Goal: Information Seeking & Learning: Compare options

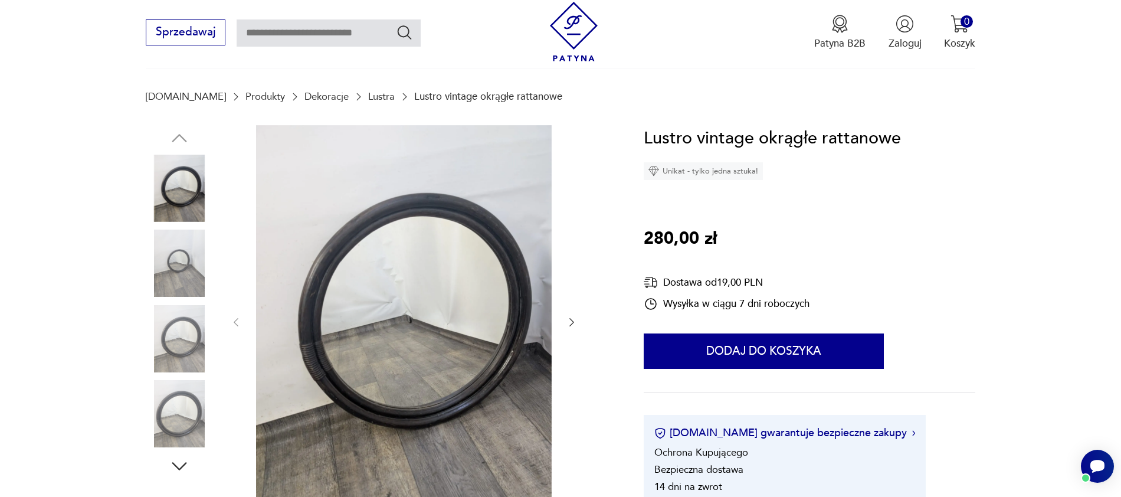
scroll to position [113, 0]
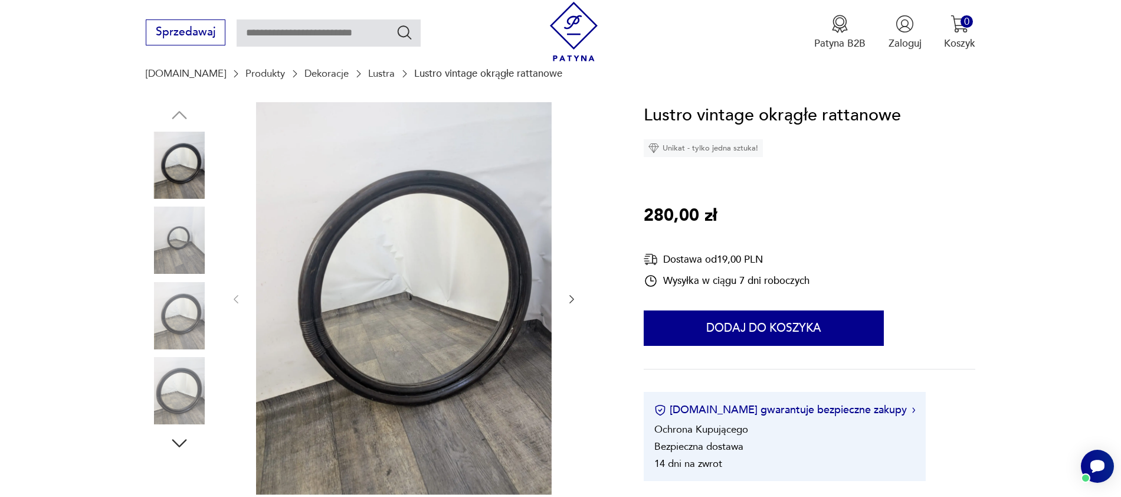
click at [179, 234] on img at bounding box center [179, 239] width 67 height 67
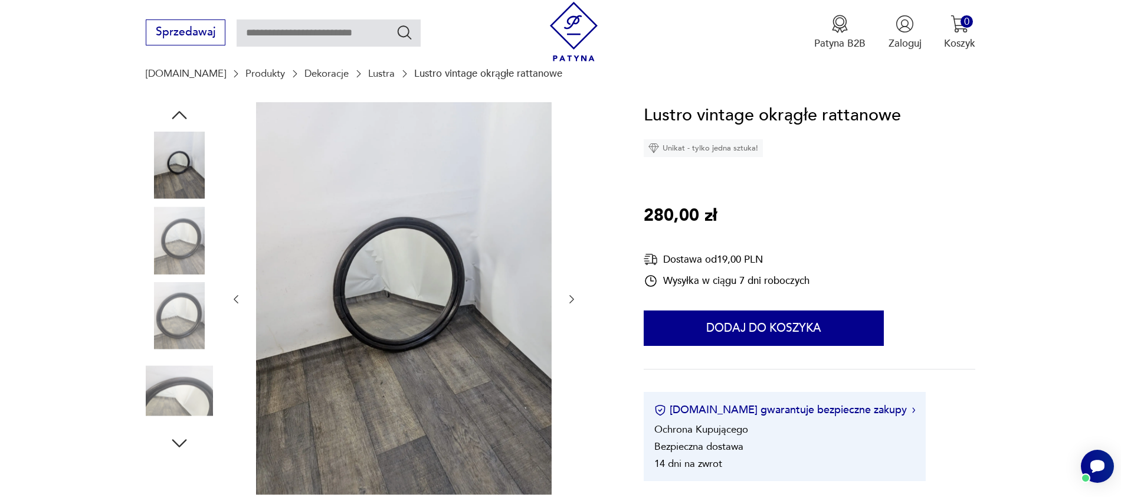
click at [181, 254] on img at bounding box center [179, 239] width 67 height 67
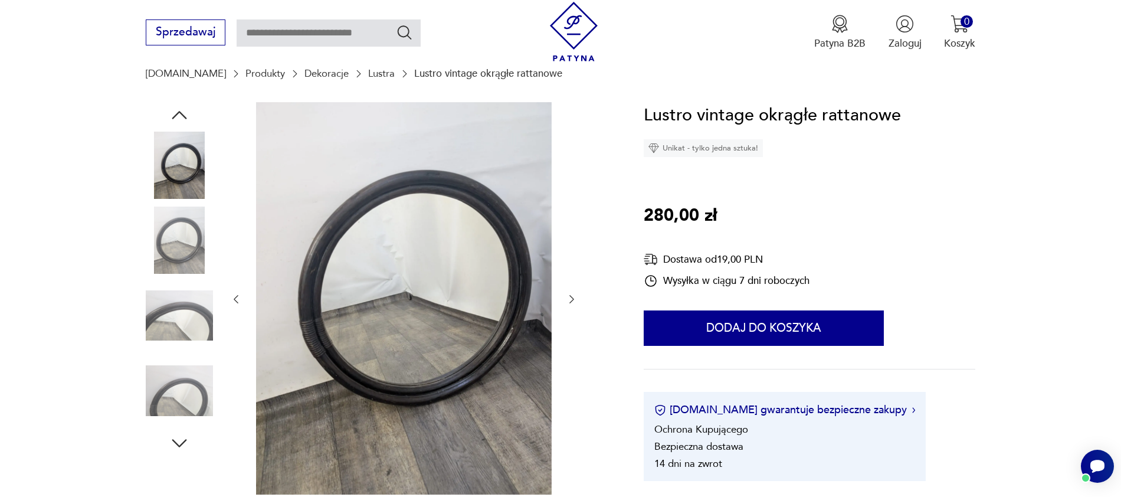
click at [188, 274] on div at bounding box center [179, 239] width 67 height 67
click at [186, 300] on img at bounding box center [179, 315] width 67 height 67
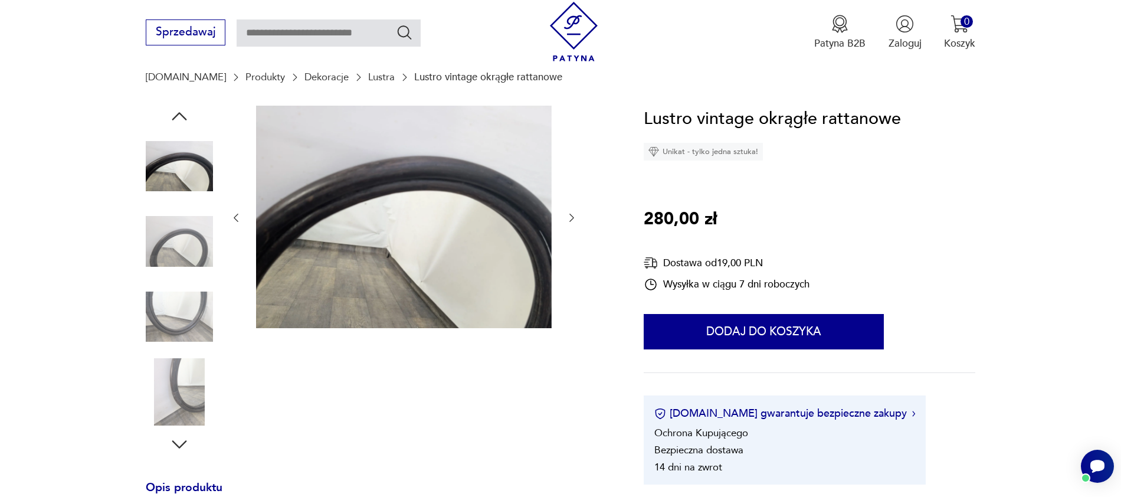
scroll to position [112, 0]
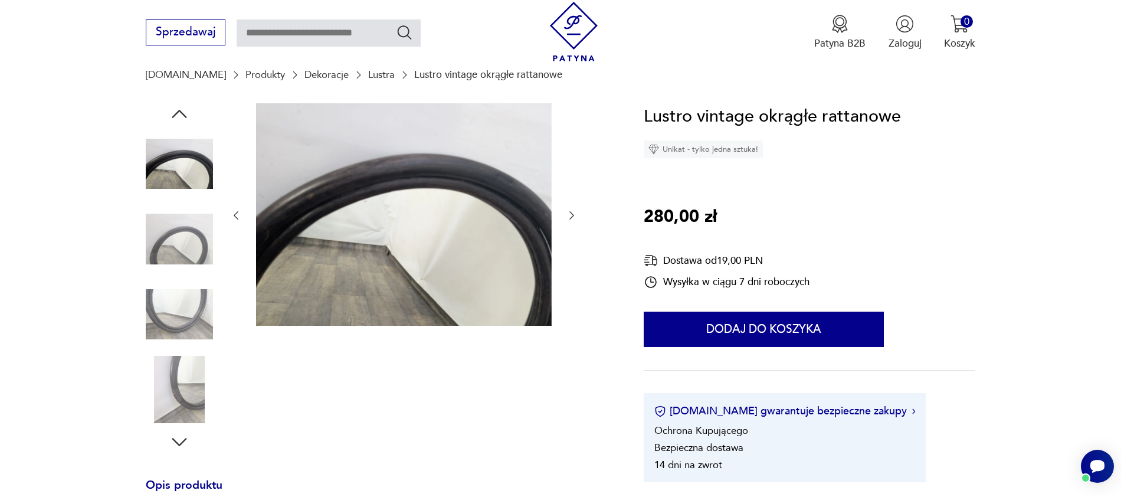
click at [185, 324] on img at bounding box center [179, 314] width 67 height 67
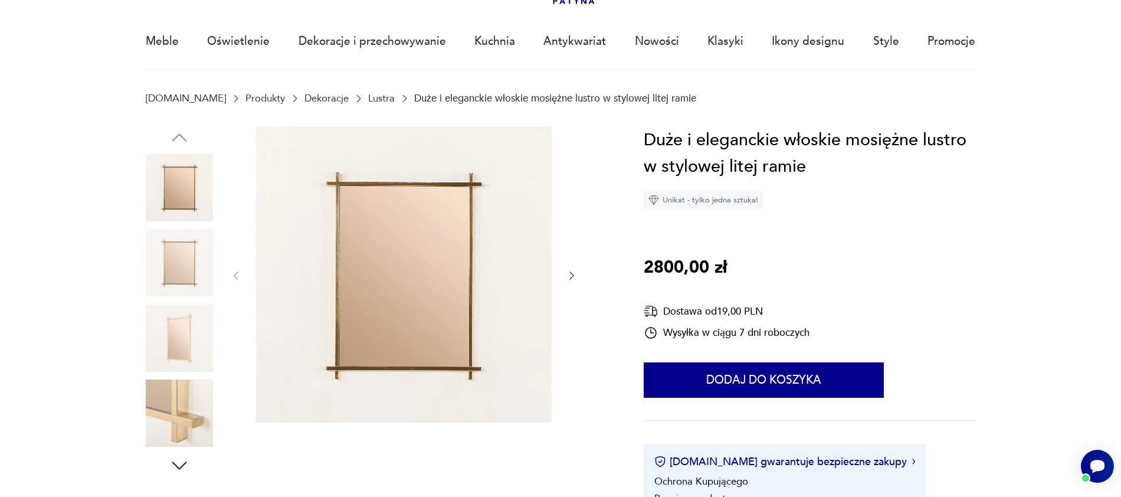
scroll to position [103, 0]
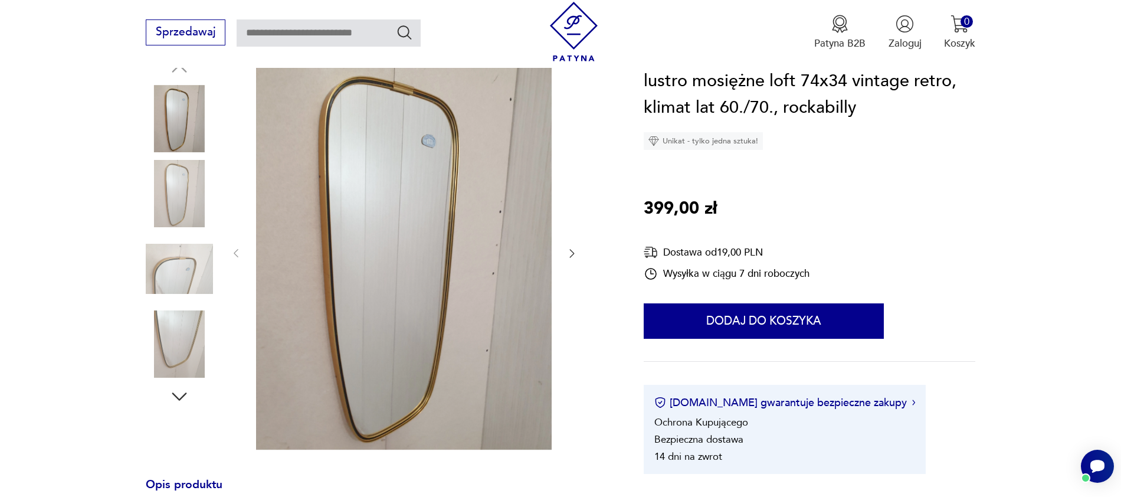
click at [195, 212] on img at bounding box center [179, 193] width 67 height 67
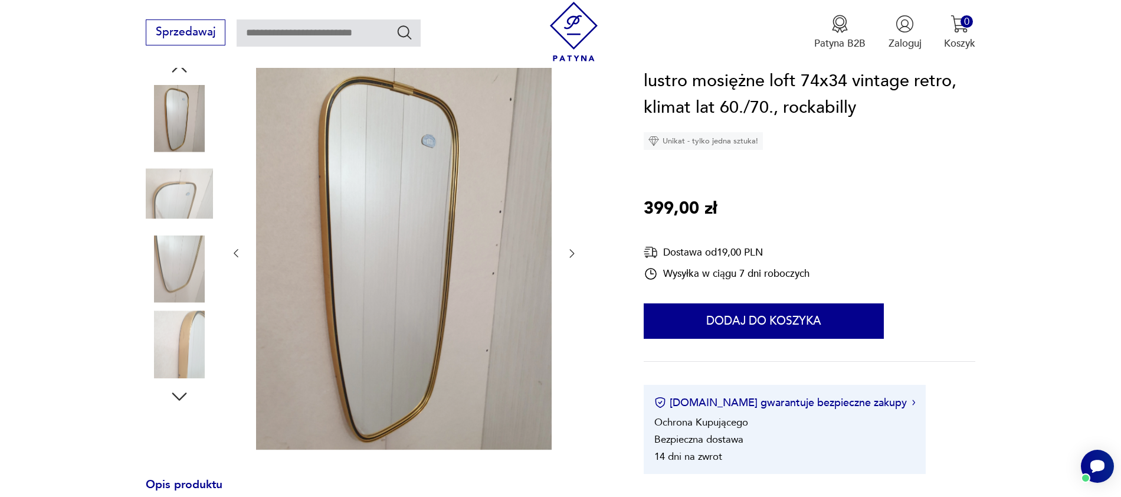
click at [181, 254] on img at bounding box center [179, 268] width 67 height 67
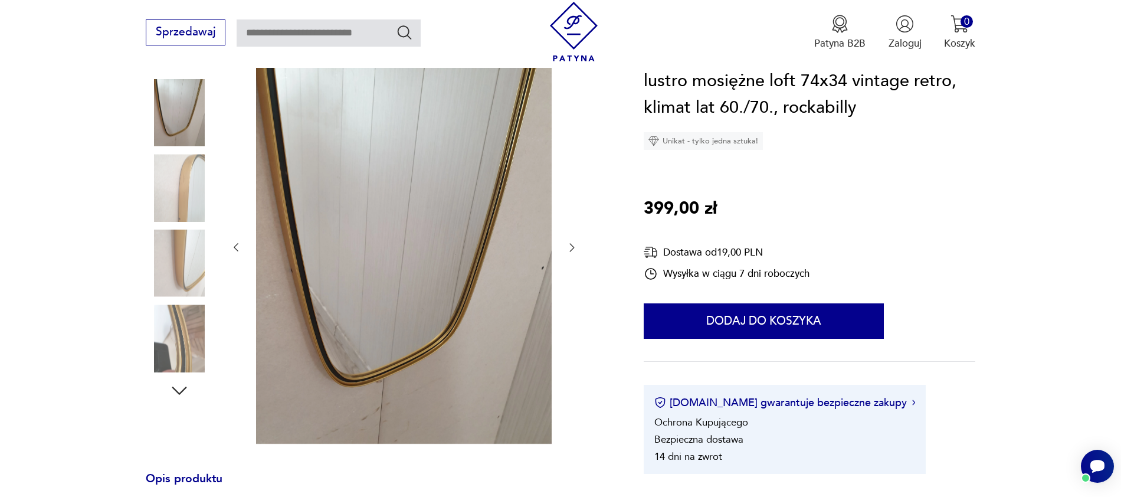
click at [183, 345] on img at bounding box center [179, 337] width 67 height 67
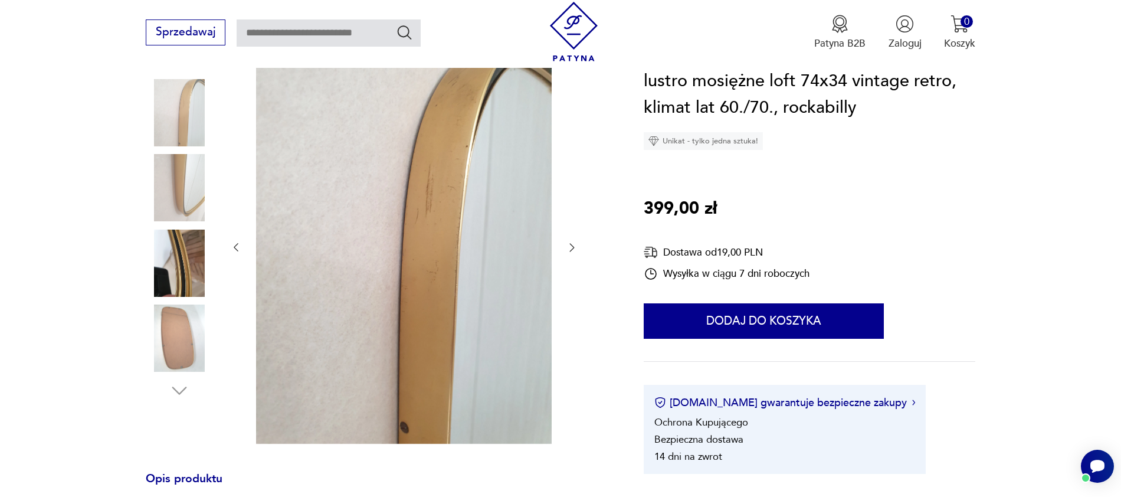
scroll to position [165, 0]
click at [180, 278] on img at bounding box center [179, 263] width 67 height 67
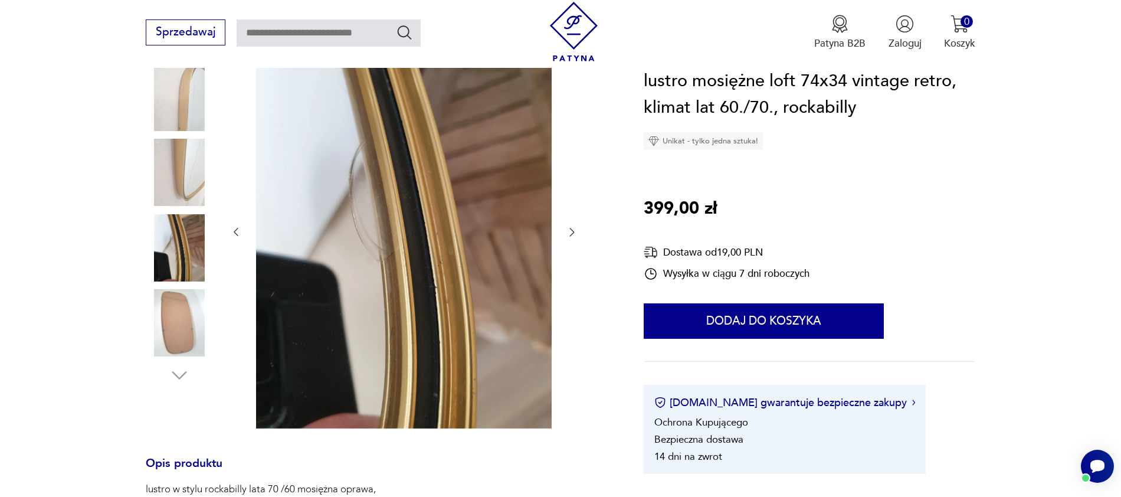
scroll to position [182, 0]
click at [175, 339] on img at bounding box center [179, 321] width 67 height 67
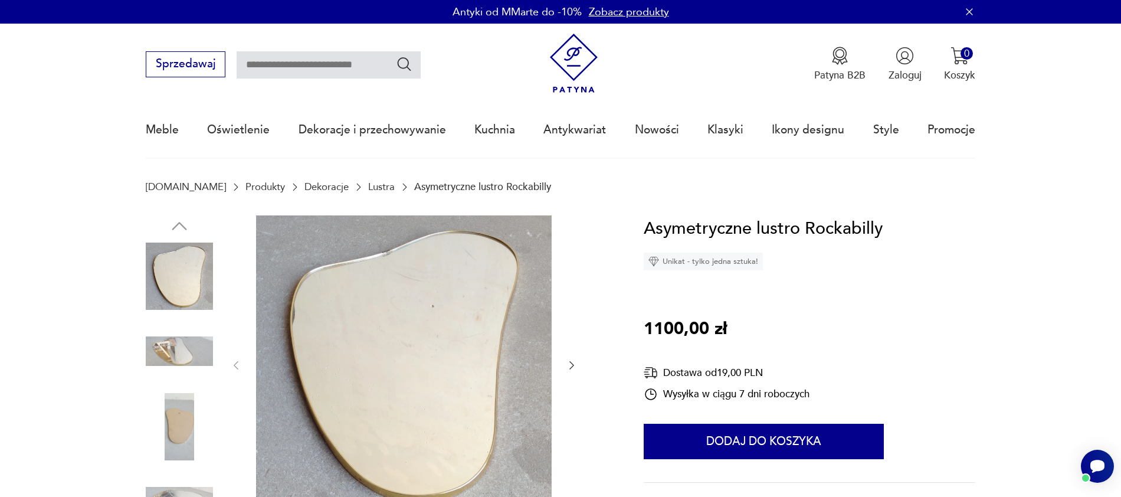
scroll to position [94, 0]
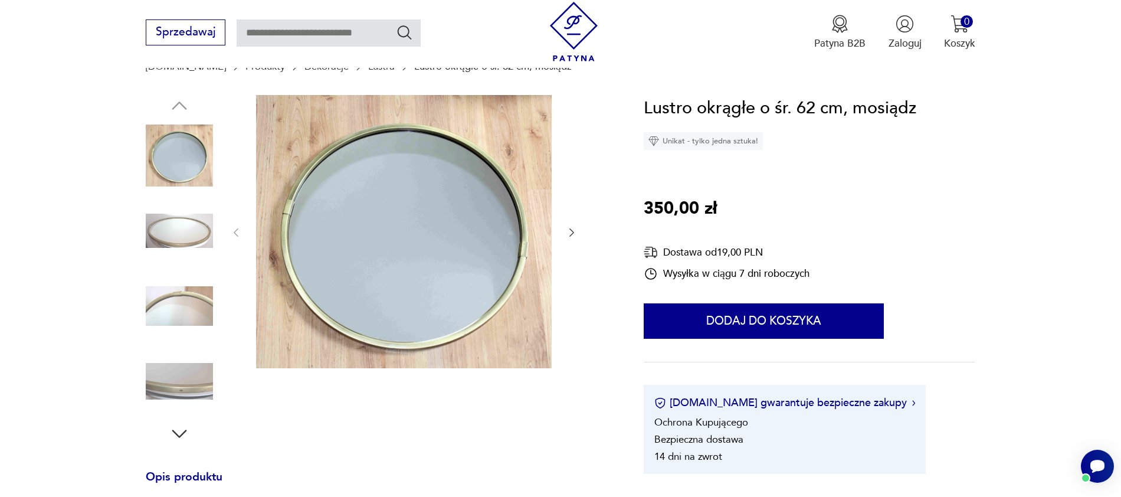
scroll to position [122, 0]
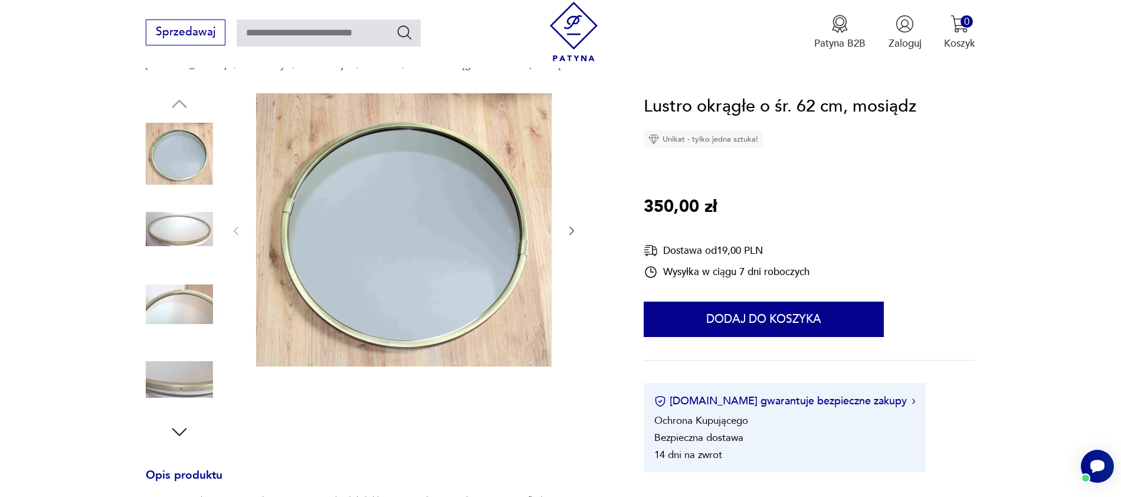
click at [190, 309] on img at bounding box center [179, 304] width 67 height 67
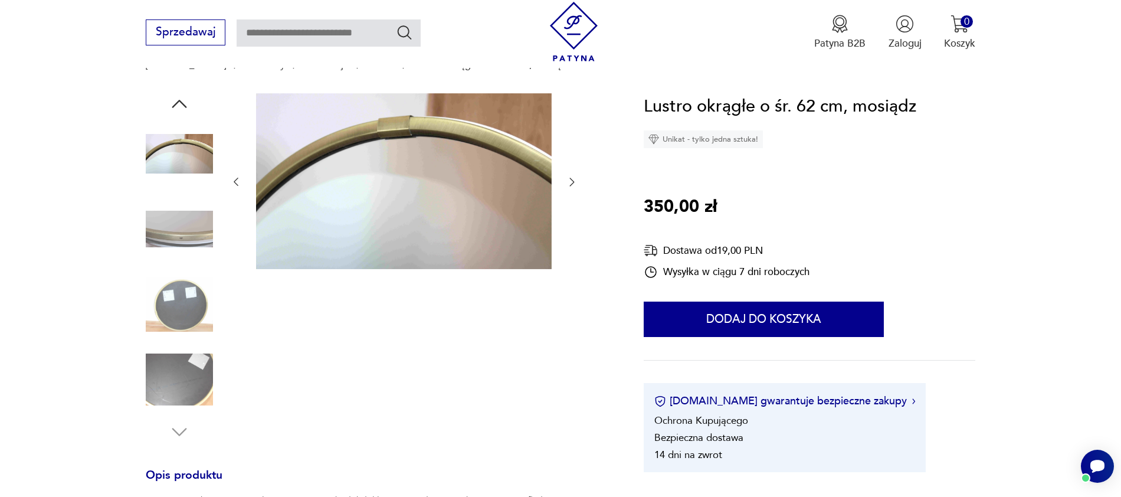
click at [205, 375] on img at bounding box center [179, 379] width 67 height 67
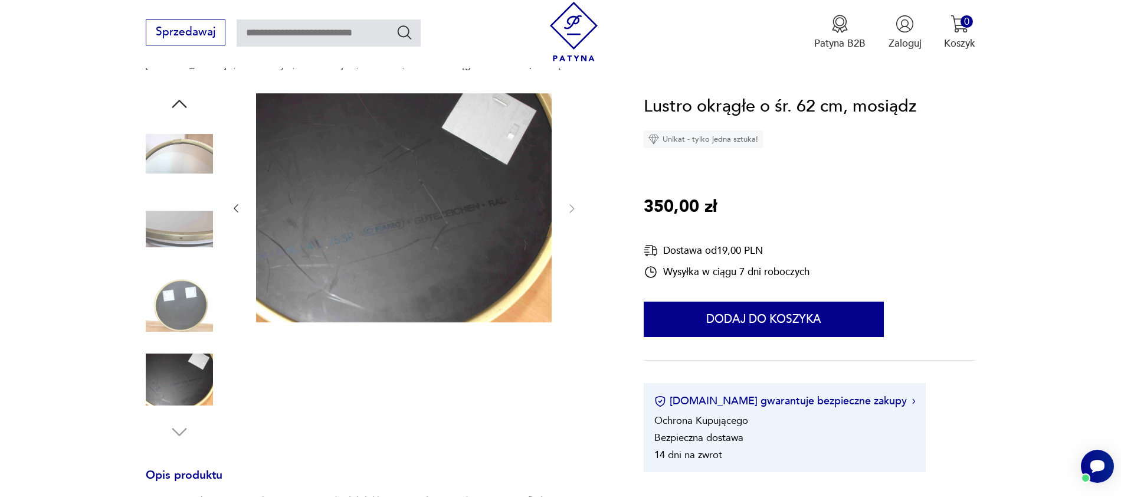
click at [183, 155] on img at bounding box center [179, 153] width 67 height 67
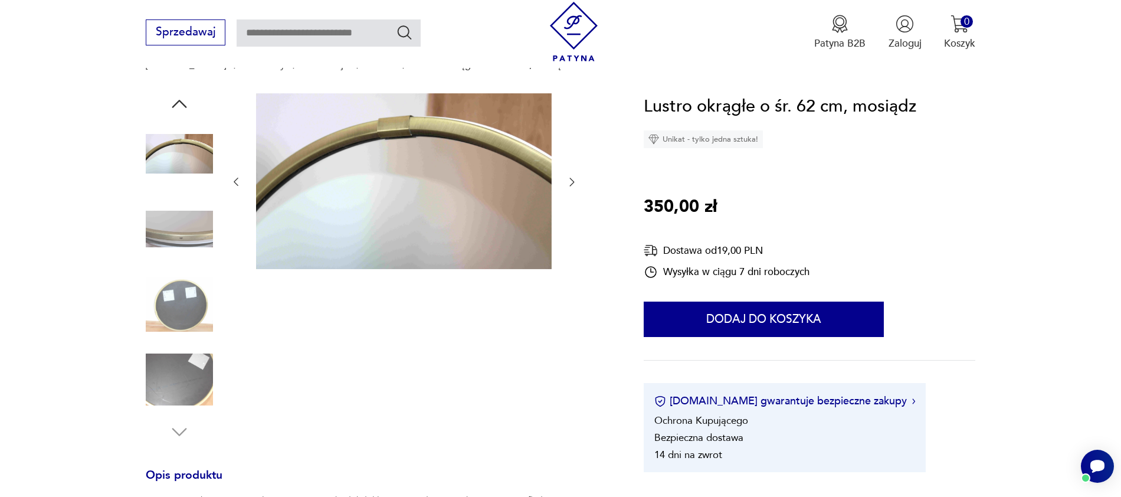
click at [182, 219] on img at bounding box center [179, 228] width 67 height 67
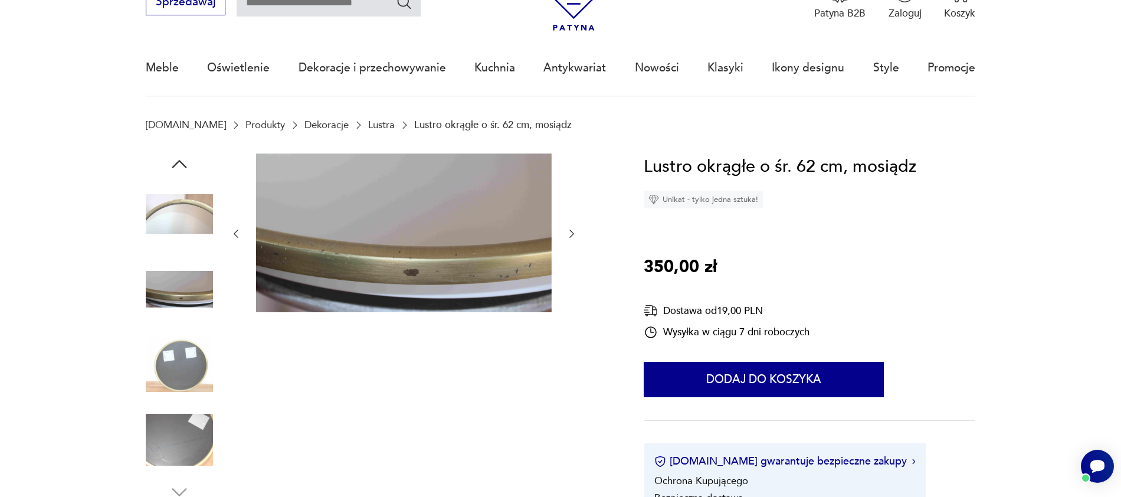
scroll to position [0, 0]
